Goal: Check status: Check status

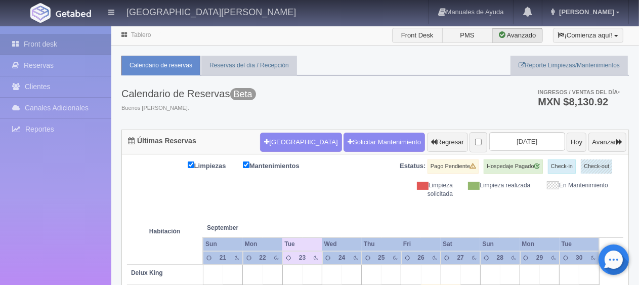
scroll to position [202, 0]
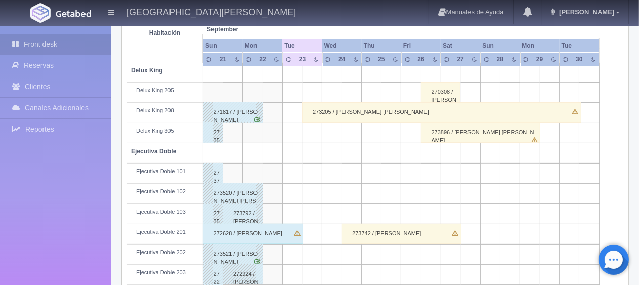
click at [338, 105] on div "273205 / [PERSON_NAME]" at bounding box center [441, 112] width 279 height 20
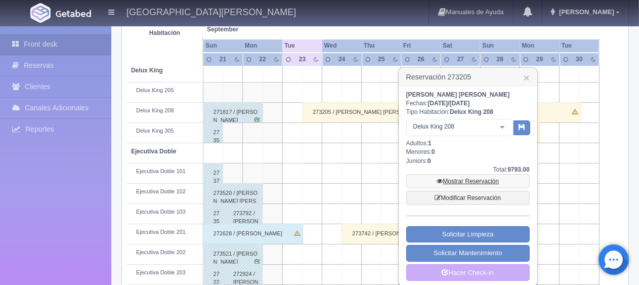
click at [446, 181] on link "Mostrar Reservación" at bounding box center [467, 181] width 123 height 14
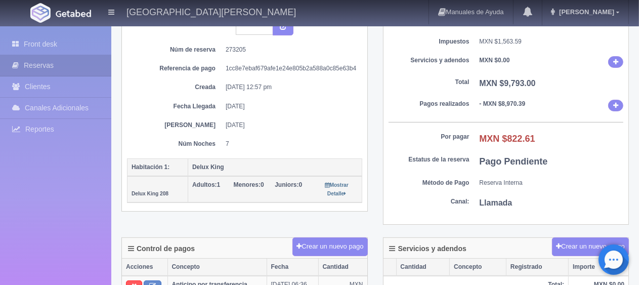
scroll to position [202, 0]
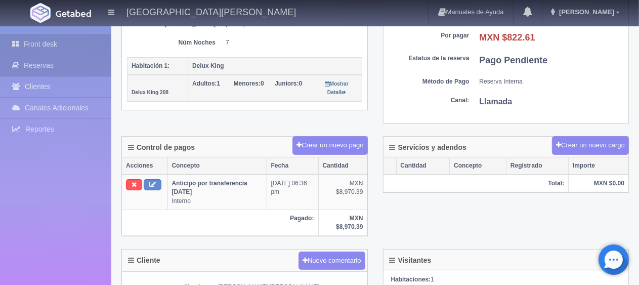
click at [57, 42] on link "Front desk" at bounding box center [55, 44] width 111 height 21
